Goal: Find specific page/section: Find specific page/section

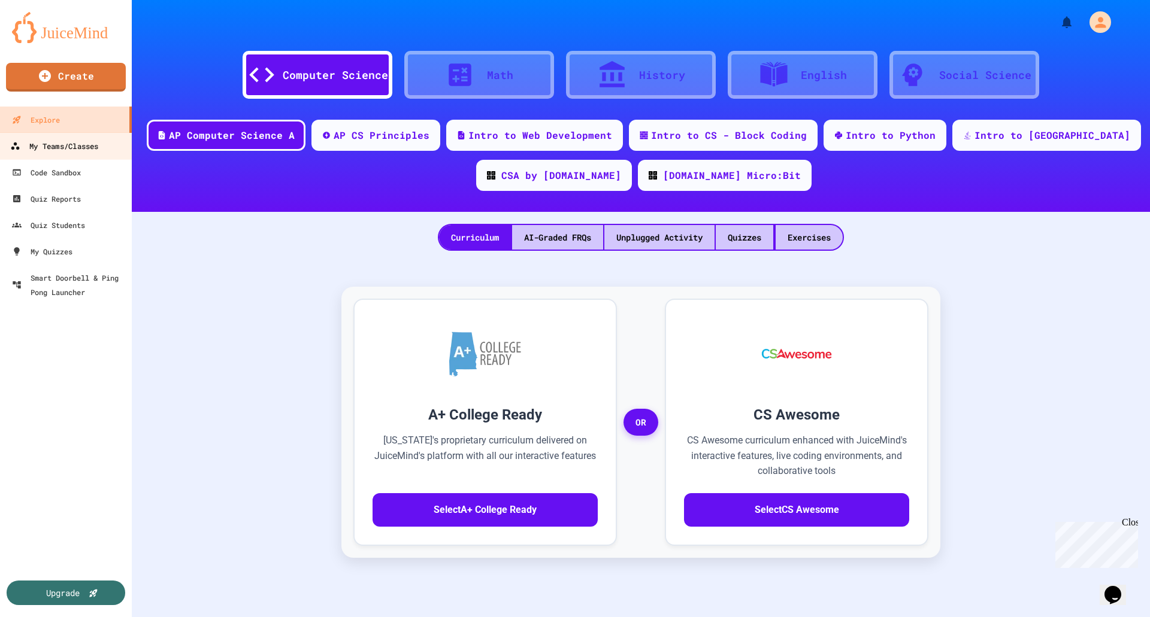
click at [85, 153] on div "My Teams/Classes" at bounding box center [54, 146] width 88 height 15
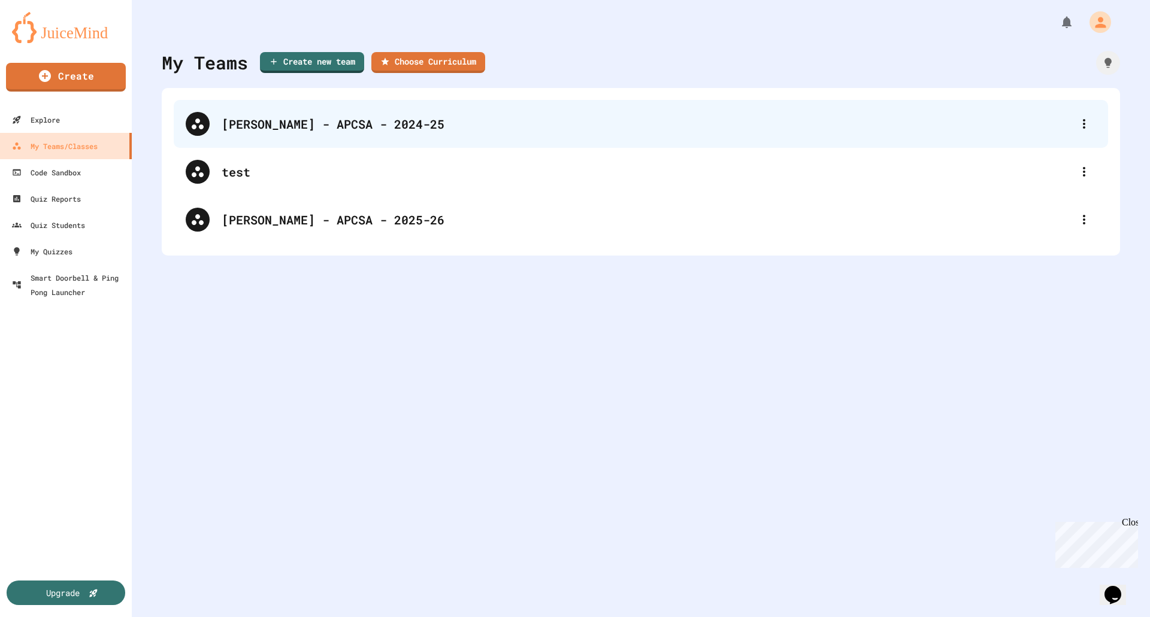
click at [329, 126] on div "[PERSON_NAME] - APCSA - 2024-25" at bounding box center [647, 124] width 850 height 18
